Goal: Find specific page/section: Find specific page/section

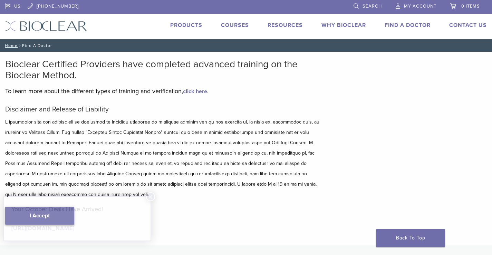
click at [49, 203] on div "Your October Deals Have Arrived! [URL][DOMAIN_NAME] ×" at bounding box center [77, 218] width 148 height 45
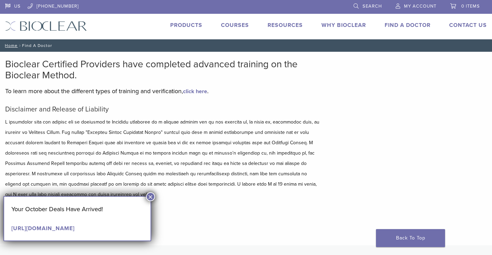
click at [153, 195] on button "×" at bounding box center [150, 196] width 9 height 9
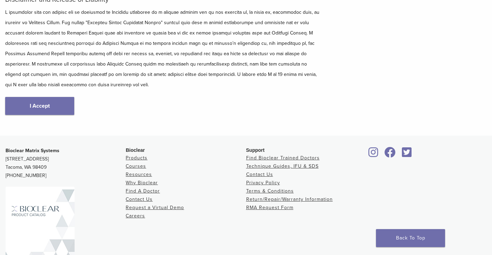
scroll to position [145, 0]
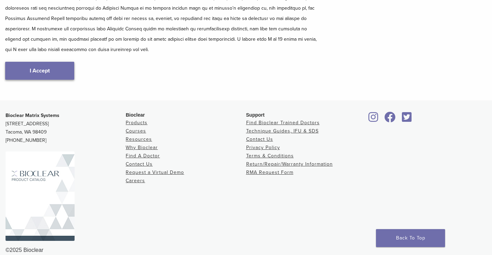
click at [37, 64] on link "I Accept" at bounding box center [39, 71] width 69 height 18
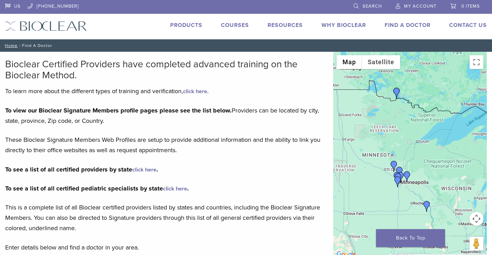
click at [398, 172] on img "Dr. Andrea Ruby" at bounding box center [396, 177] width 11 height 11
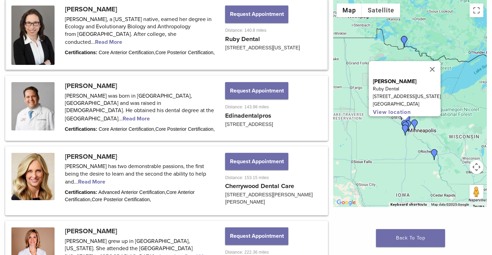
scroll to position [852, 0]
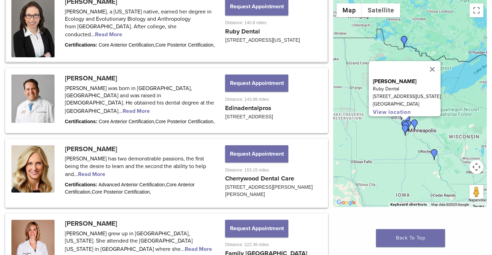
click at [404, 39] on img "Dr. Joanna McQuarrie" at bounding box center [403, 41] width 11 height 11
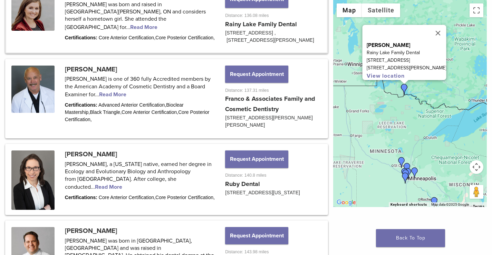
scroll to position [700, 0]
click at [140, 36] on link at bounding box center [166, 19] width 320 height 67
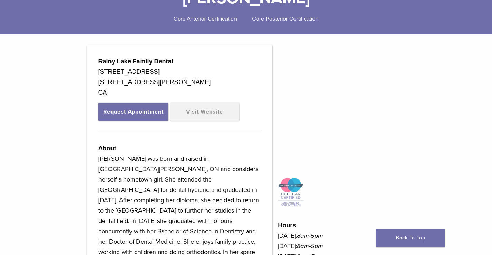
scroll to position [84, 0]
